Goal: Information Seeking & Learning: Learn about a topic

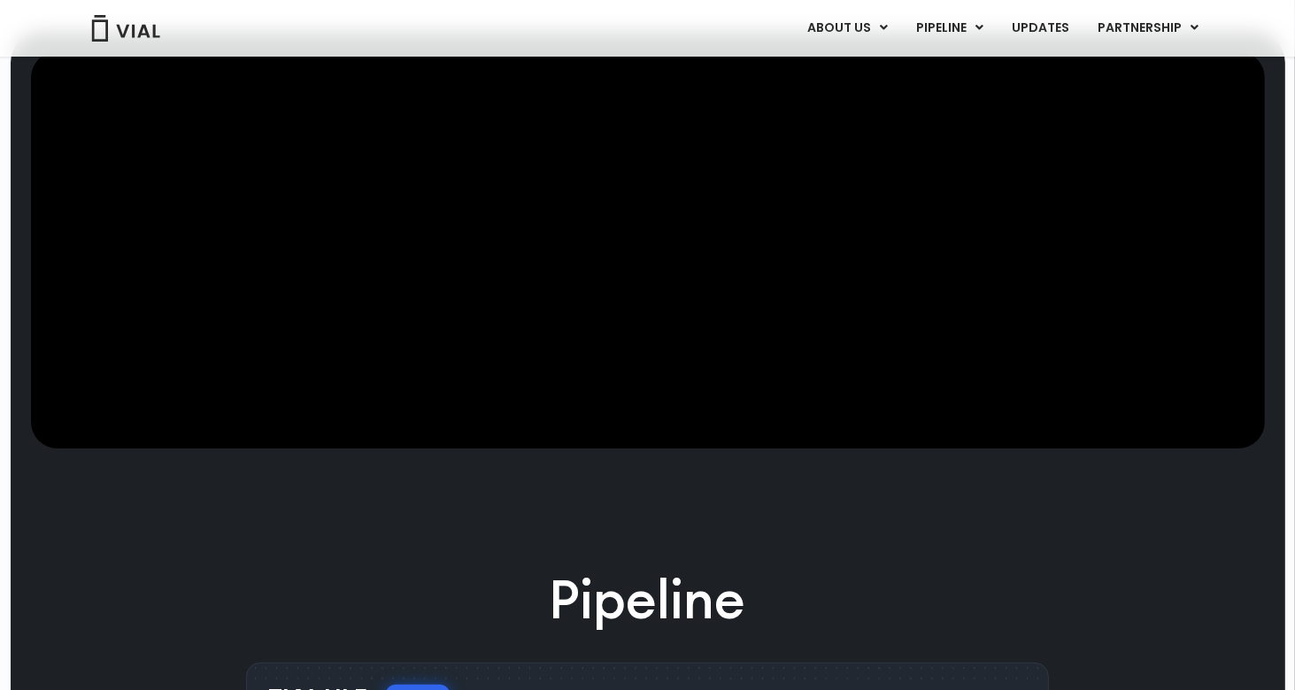
scroll to position [265, 0]
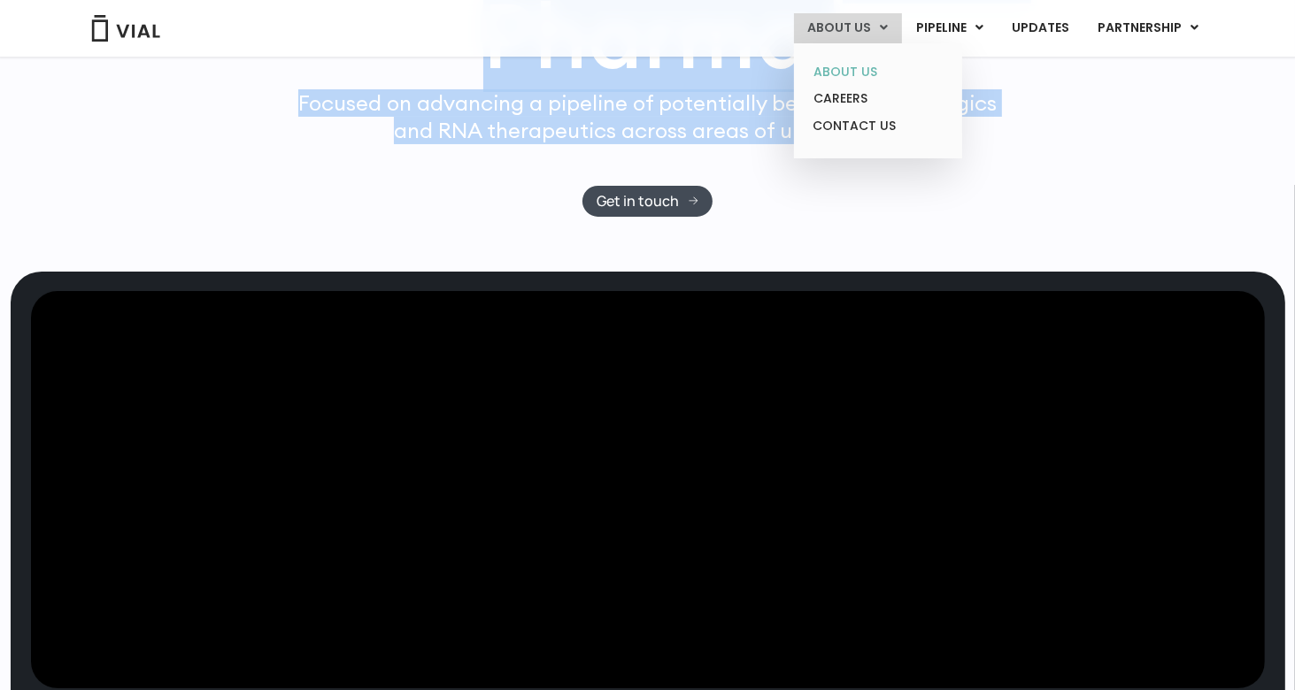
click at [863, 70] on link "ABOUT US" at bounding box center [877, 71] width 155 height 27
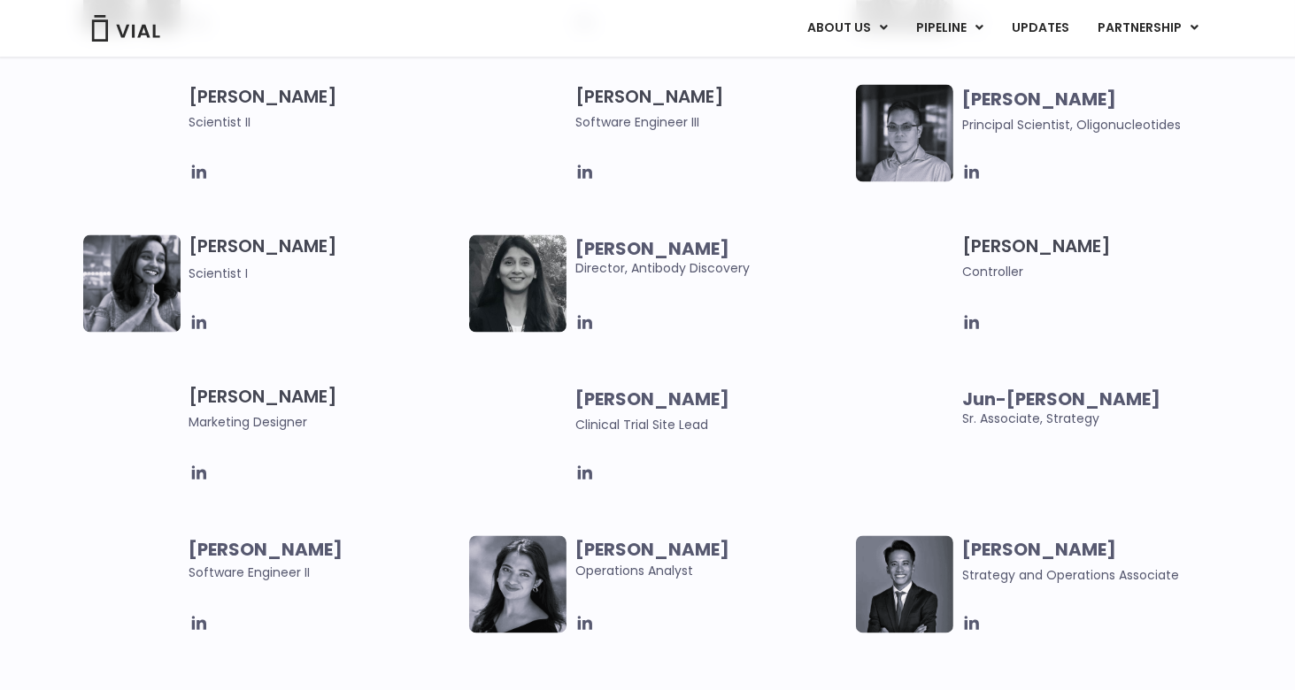
scroll to position [3274, 0]
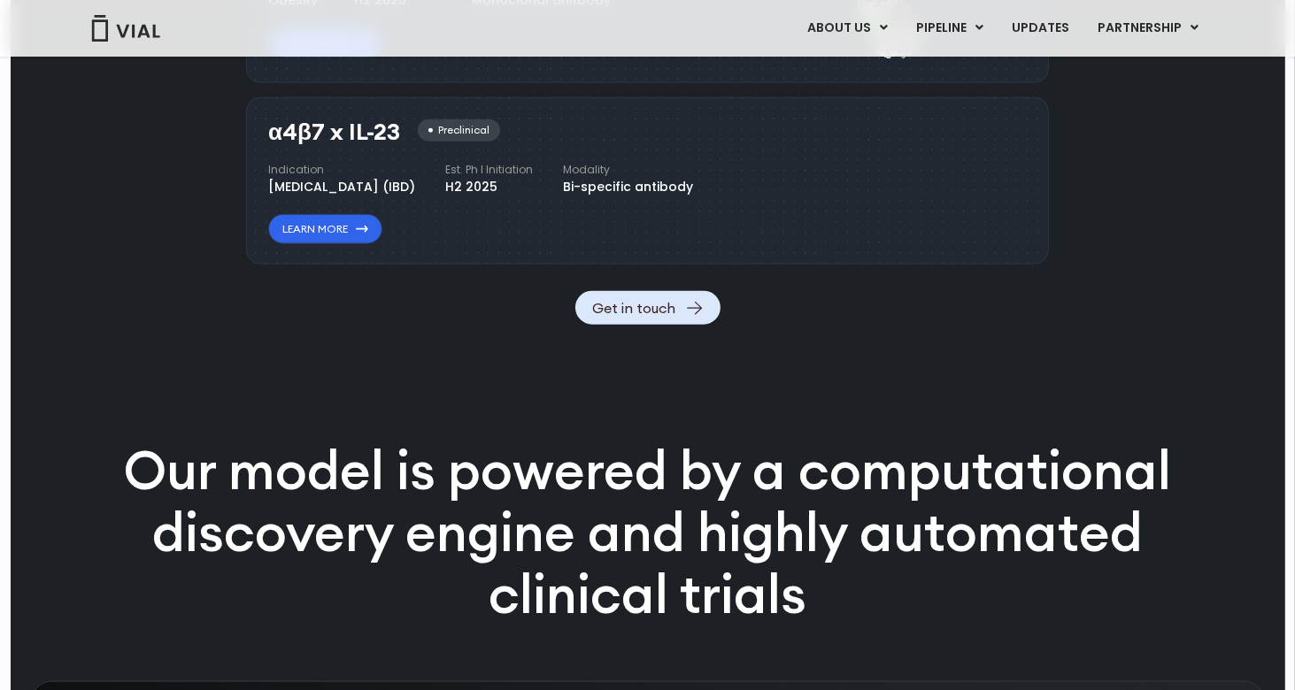
scroll to position [2301, 0]
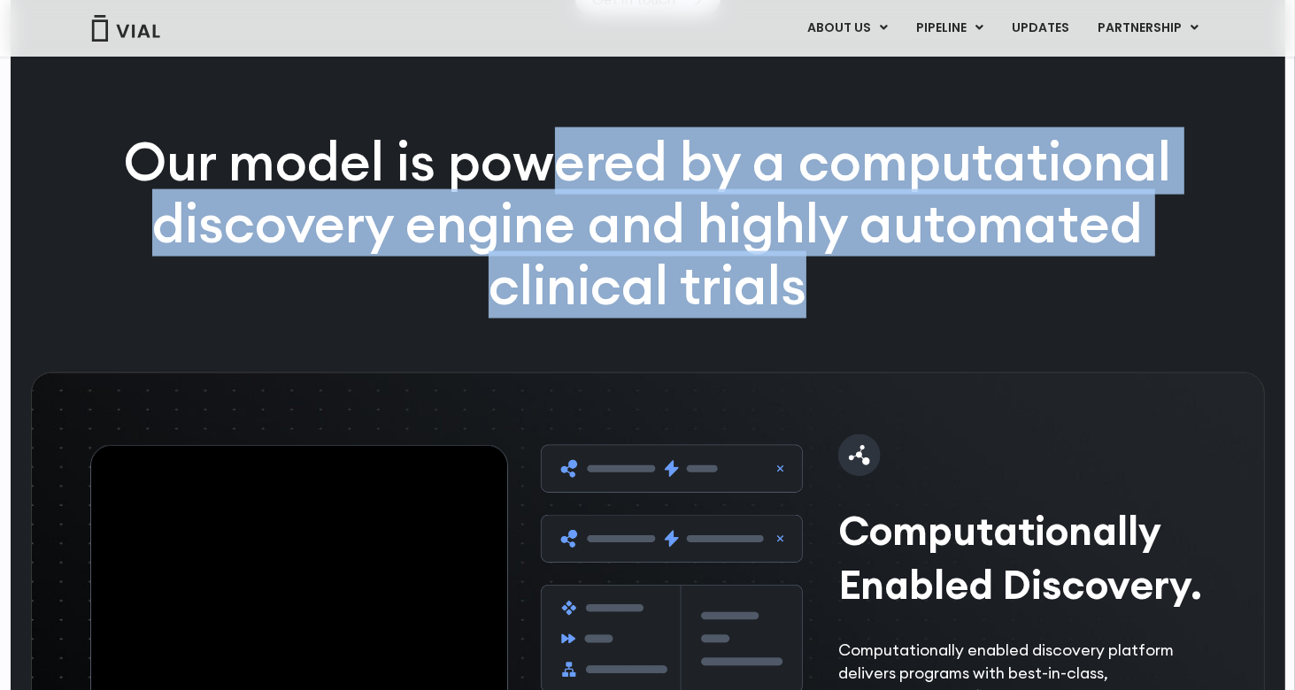
drag, startPoint x: 558, startPoint y: 189, endPoint x: 835, endPoint y: 348, distance: 319.9
click at [835, 316] on p "Our model is powered by a computational discovery engine and highly automated c…" at bounding box center [648, 223] width 1140 height 185
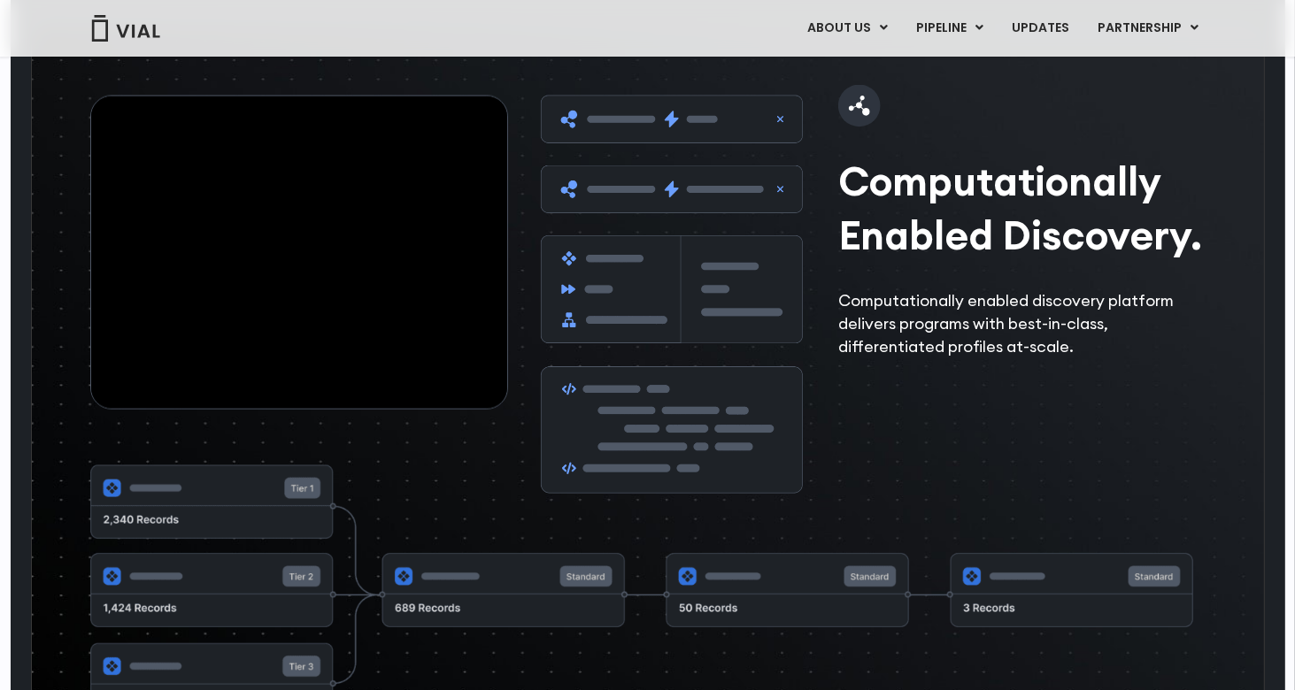
scroll to position [2655, 0]
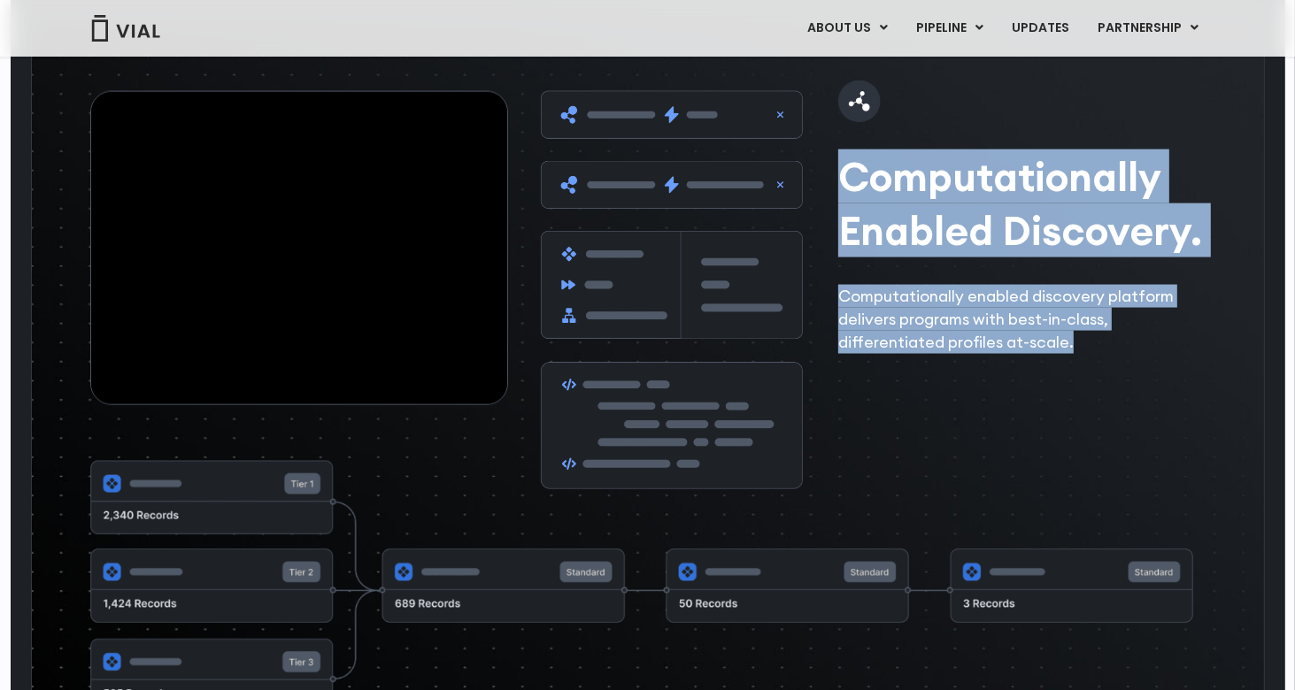
drag, startPoint x: 828, startPoint y: 219, endPoint x: 1140, endPoint y: 401, distance: 360.5
click at [1140, 401] on div "Computationally Enabled Discovery. Computationally enabled discovery platform d…" at bounding box center [653, 289] width 1126 height 397
click at [1109, 354] on p "Computationally enabled discovery platform delivers programs with best-in-class…" at bounding box center [1026, 319] width 377 height 69
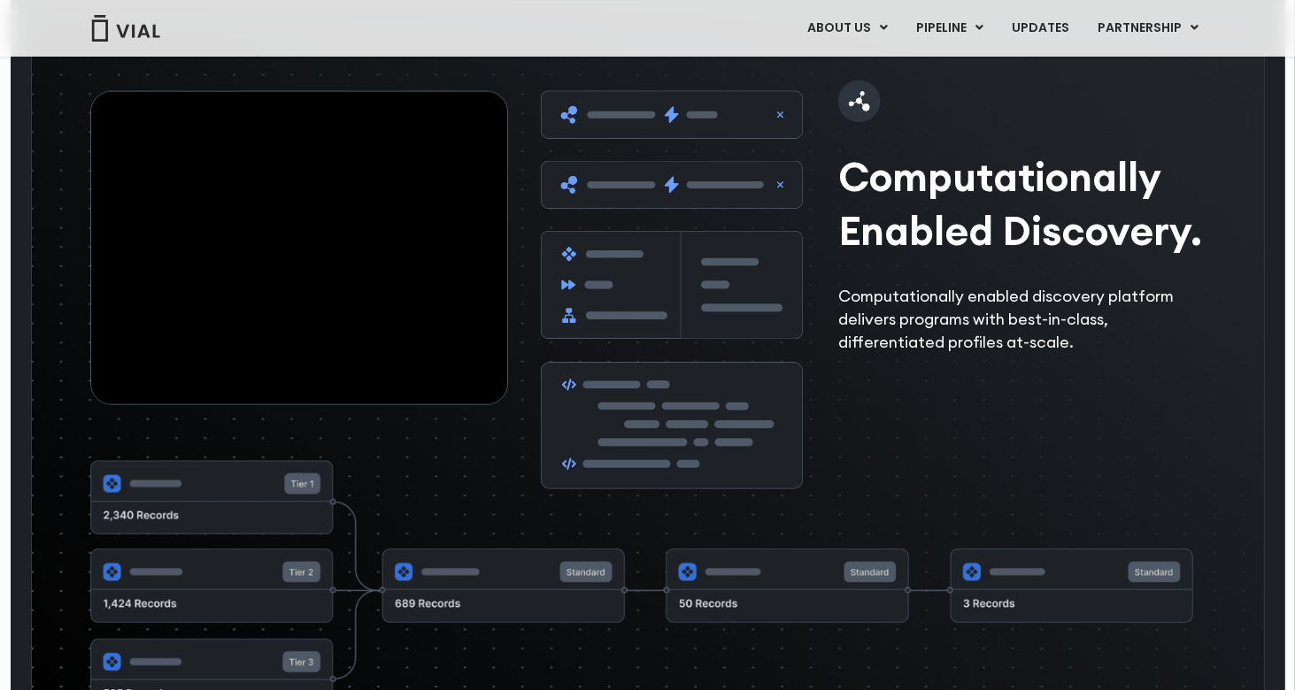
click at [1109, 354] on p "Computationally enabled discovery platform delivers programs with best-in-class…" at bounding box center [1026, 319] width 377 height 69
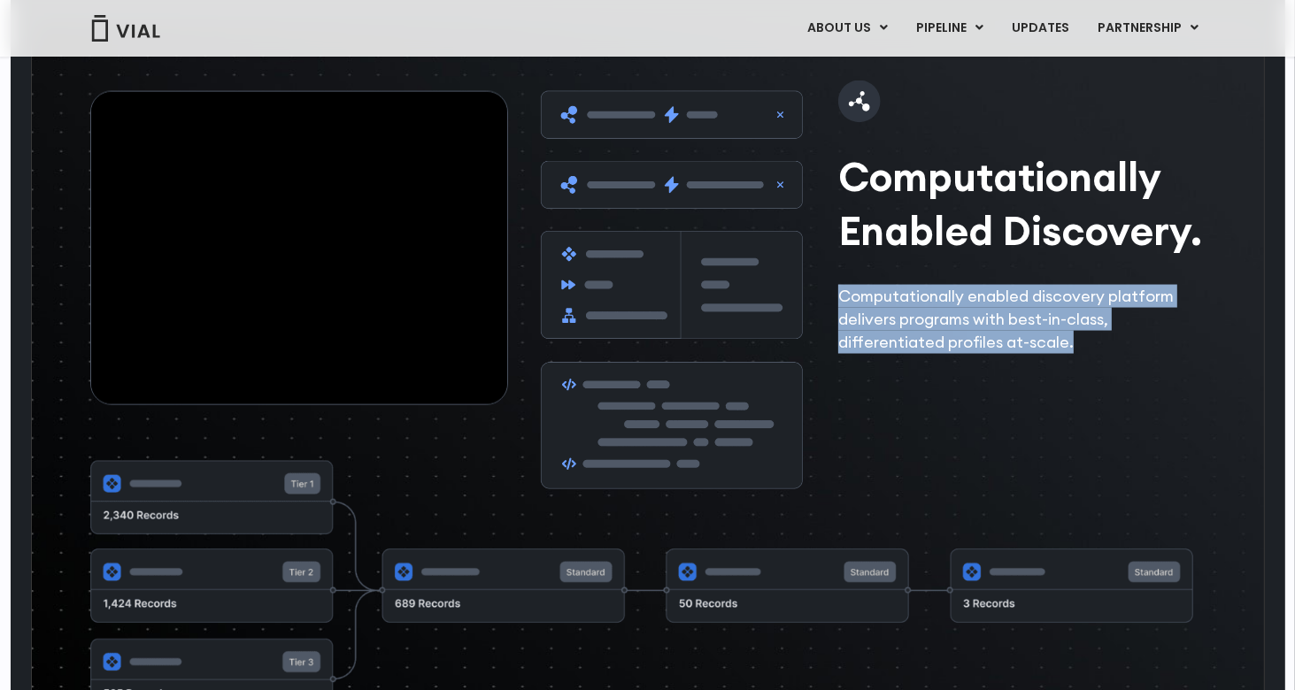
click at [1109, 354] on p "Computationally enabled discovery platform delivers programs with best-in-class…" at bounding box center [1026, 319] width 377 height 69
click at [1088, 354] on p "Computationally enabled discovery platform delivers programs with best-in-class…" at bounding box center [1026, 319] width 377 height 69
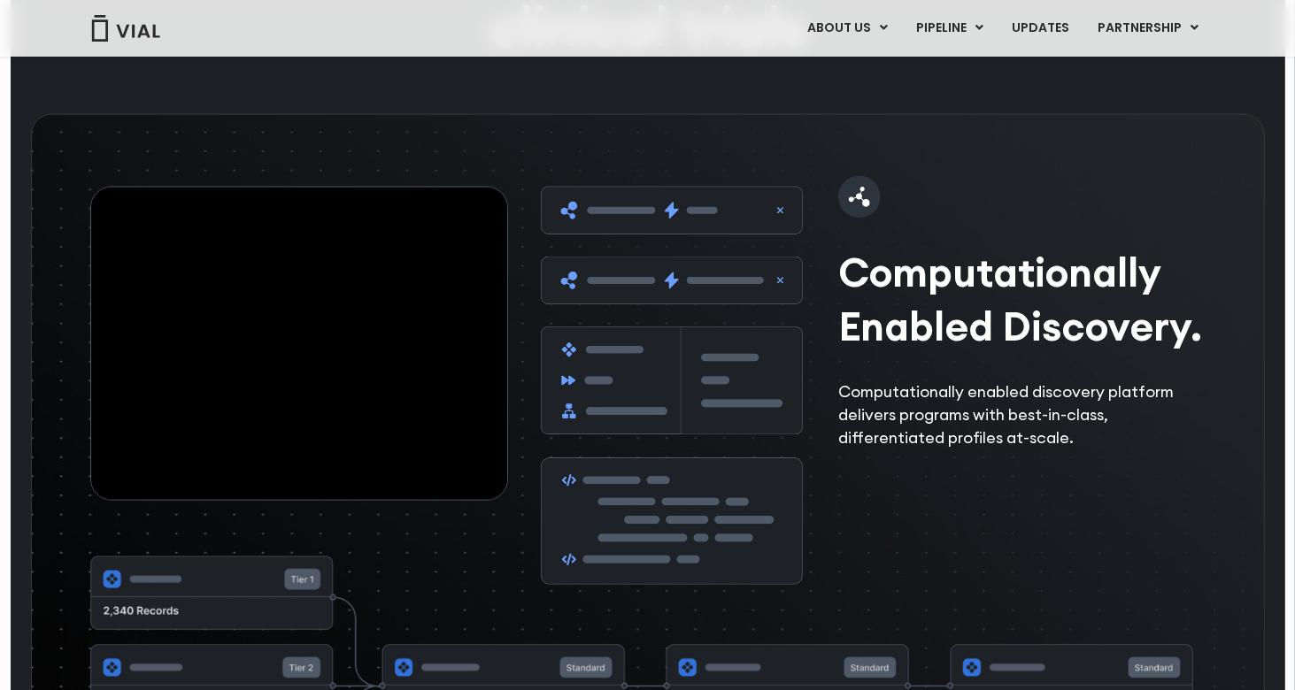
scroll to position [2542, 0]
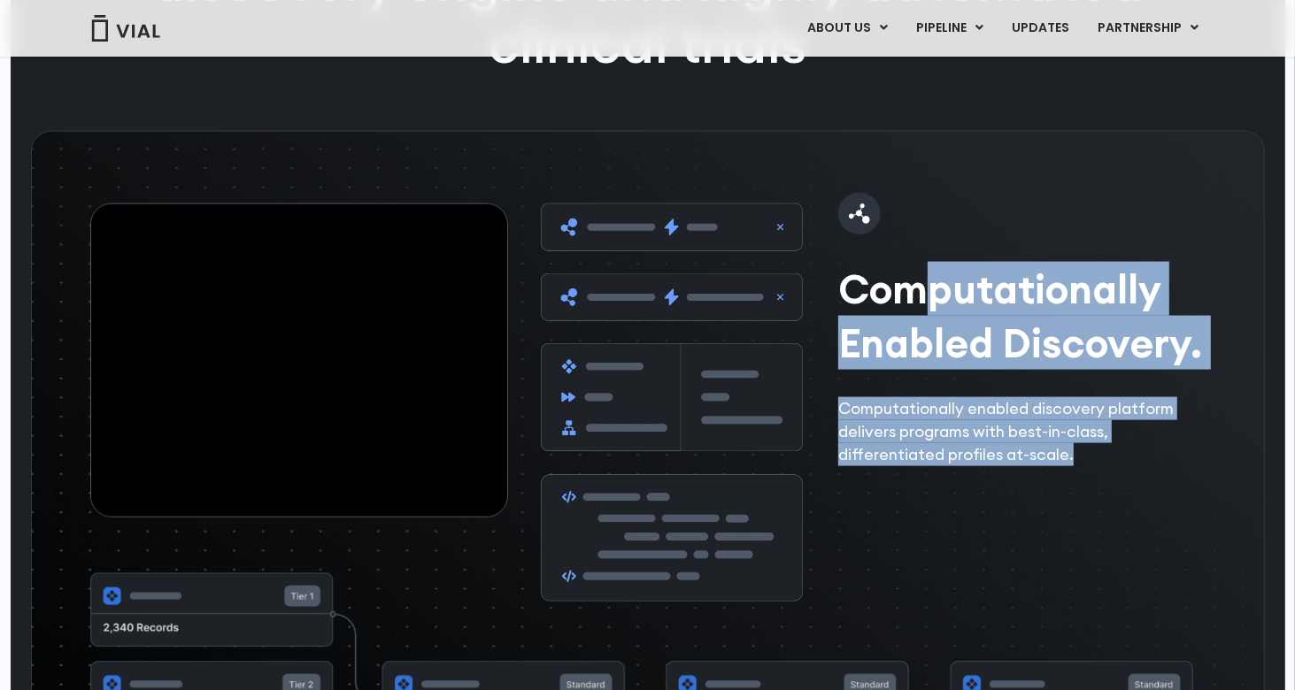
drag, startPoint x: 929, startPoint y: 335, endPoint x: 973, endPoint y: 512, distance: 183.3
click at [973, 465] on div "Computationally Enabled Discovery. Computationally enabled discovery platform d…" at bounding box center [1026, 329] width 377 height 273
click at [973, 466] on p "Computationally enabled discovery platform delivers programs with best-in-class…" at bounding box center [1026, 431] width 377 height 69
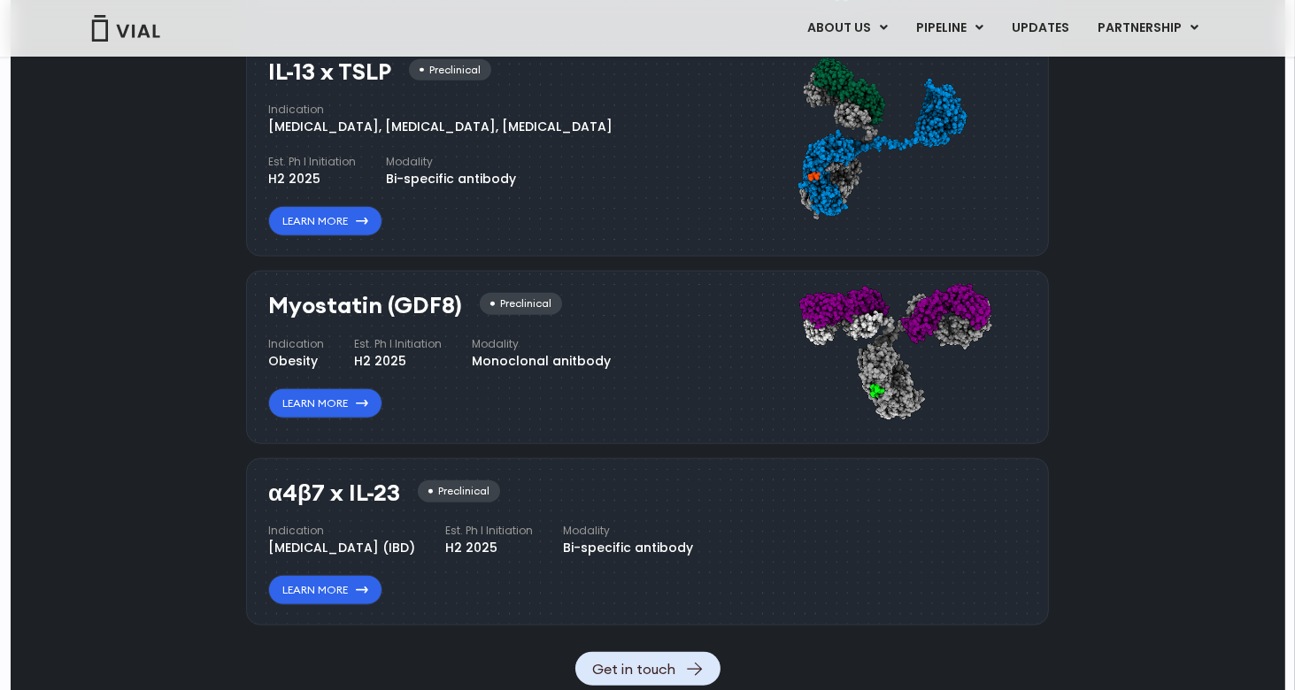
scroll to position [2035, 0]
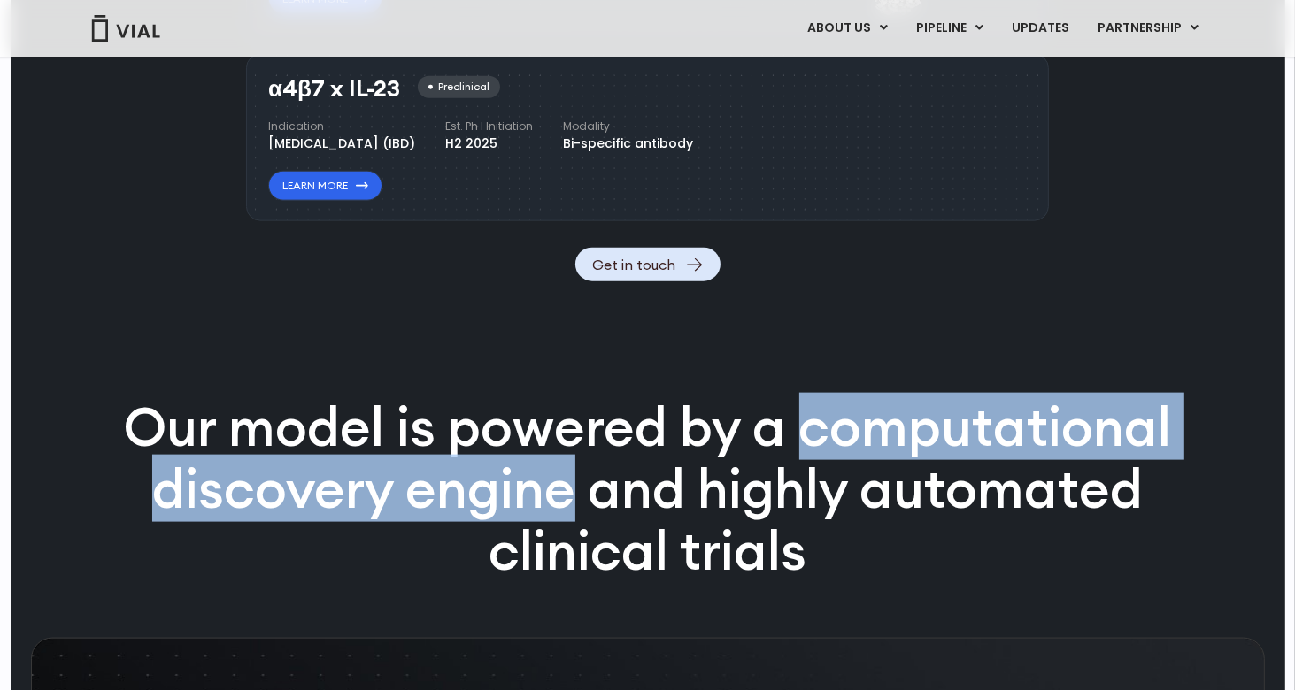
drag, startPoint x: 797, startPoint y: 479, endPoint x: 579, endPoint y: 543, distance: 227.9
click at [579, 543] on p "Our model is powered by a computational discovery engine and highly automated c…" at bounding box center [648, 488] width 1140 height 185
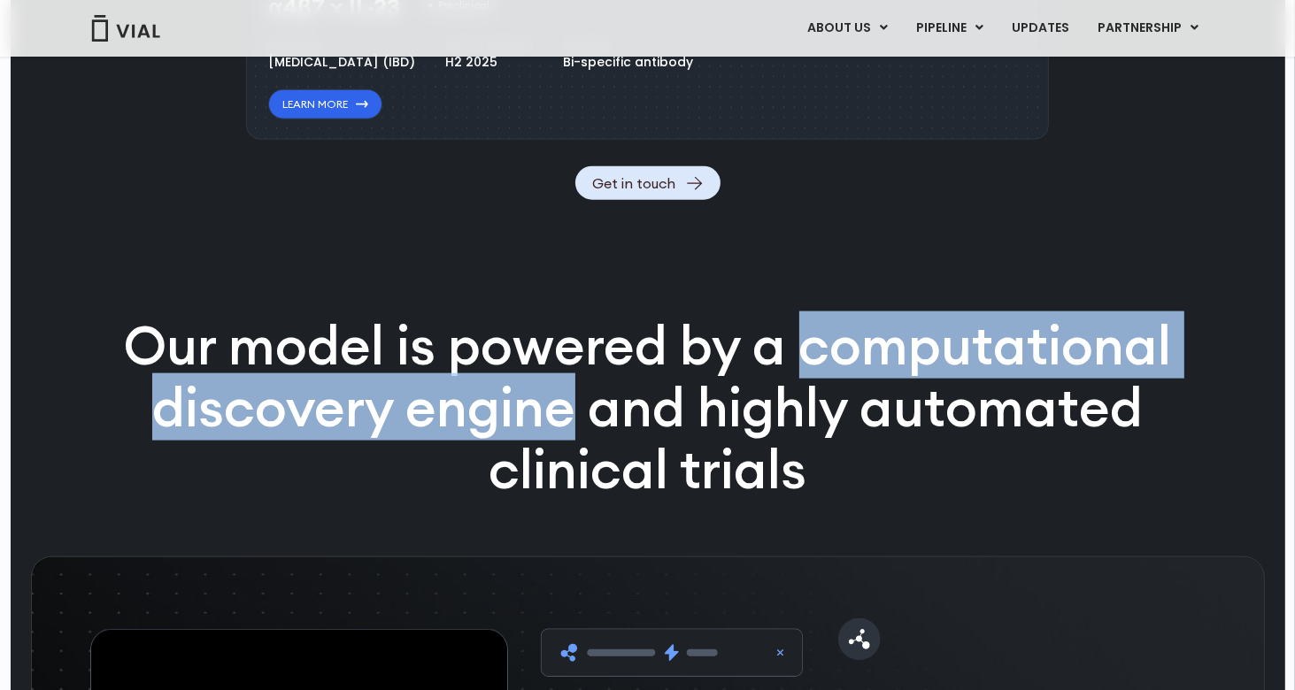
scroll to position [2301, 0]
